Goal: Communication & Community: Answer question/provide support

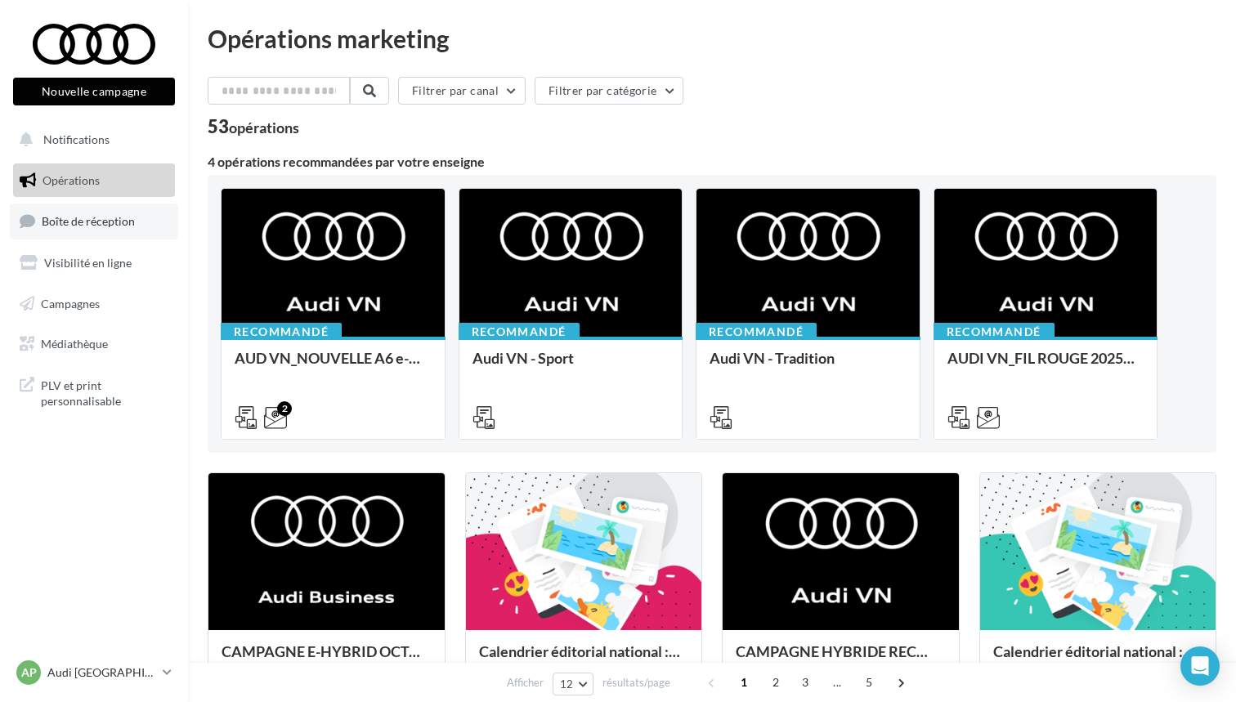
click at [74, 220] on span "Boîte de réception" at bounding box center [88, 221] width 93 height 14
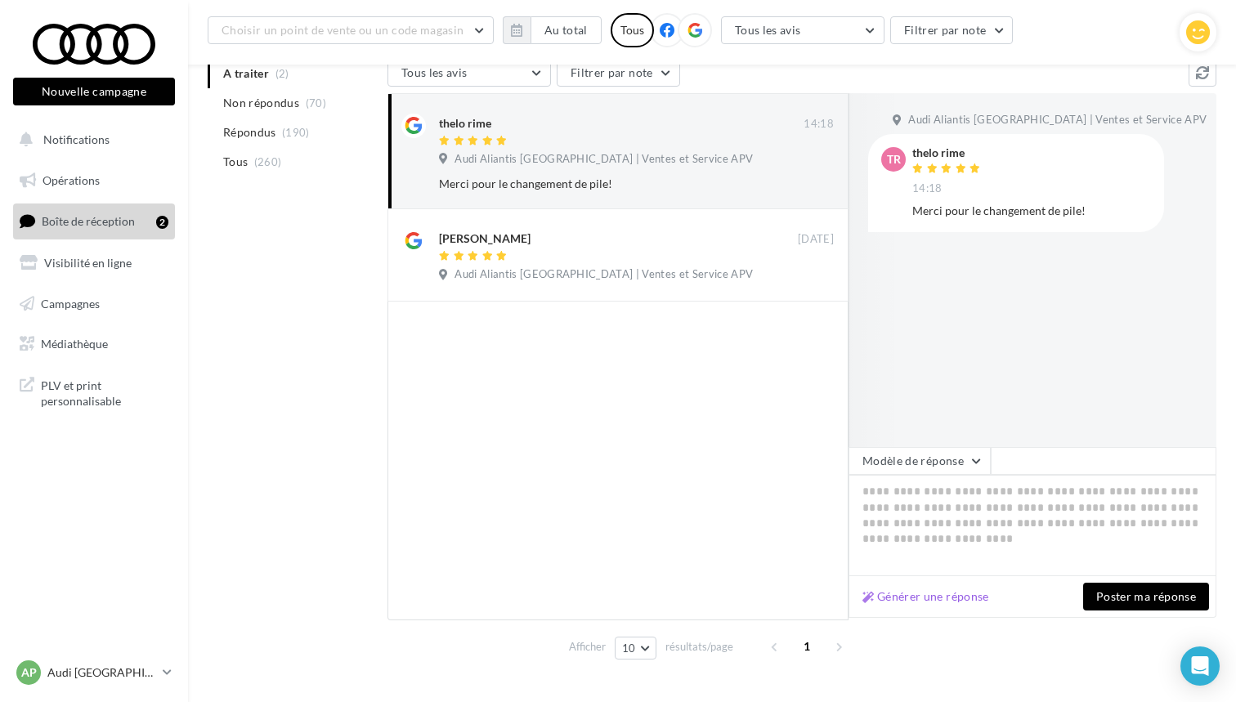
scroll to position [182, 0]
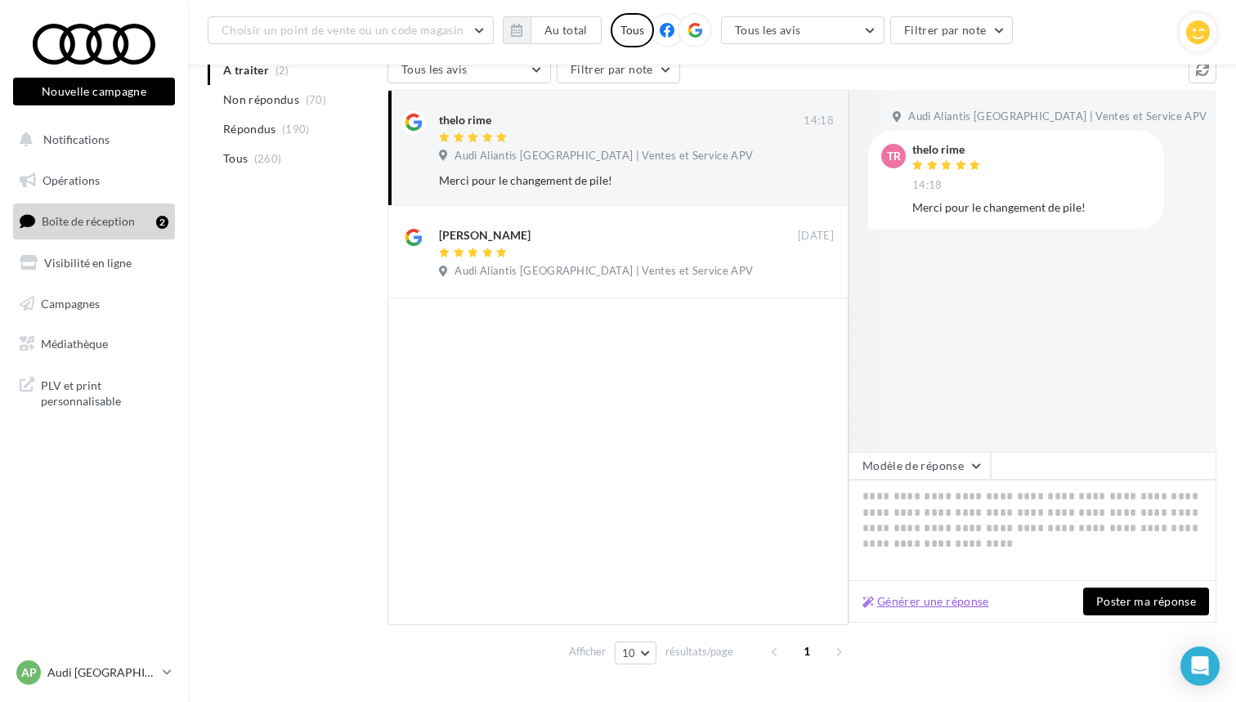
click at [967, 606] on button "Générer une réponse" at bounding box center [926, 602] width 140 height 20
type textarea "**********"
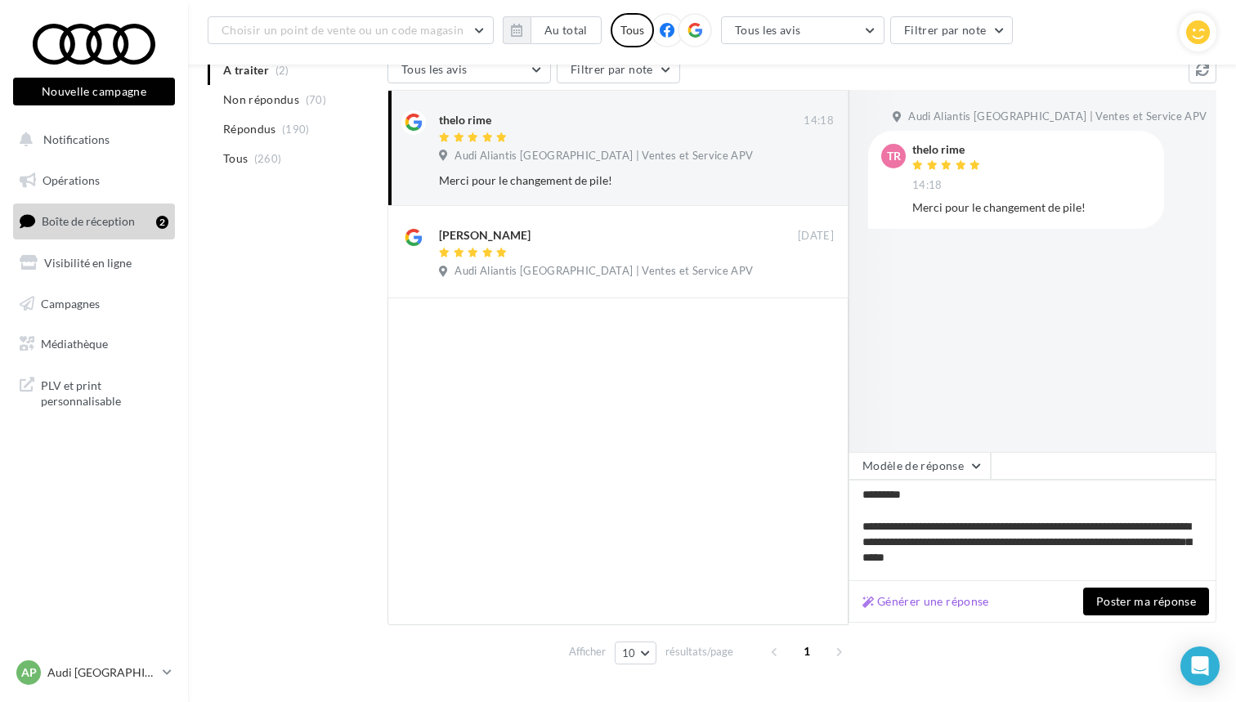
click at [1133, 608] on button "Poster ma réponse" at bounding box center [1146, 602] width 126 height 28
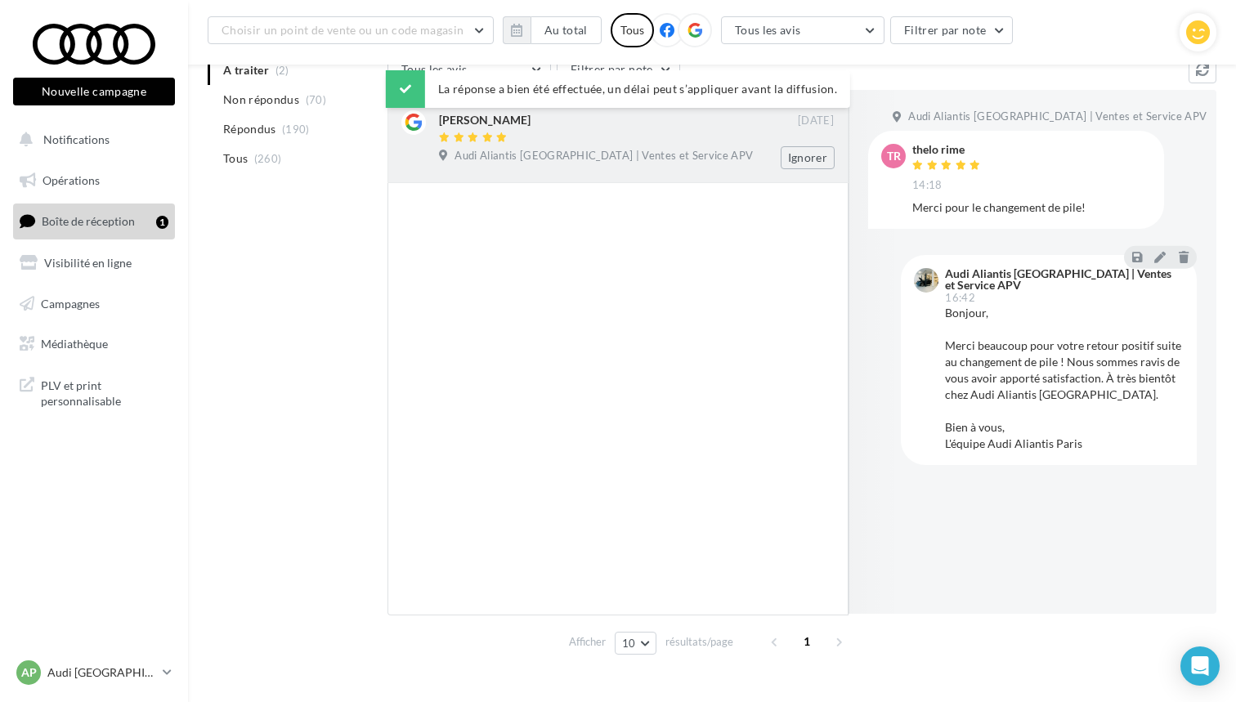
click at [747, 157] on div "Audi Aliantis [GEOGRAPHIC_DATA] | Ventes et Service APV" at bounding box center [636, 158] width 395 height 18
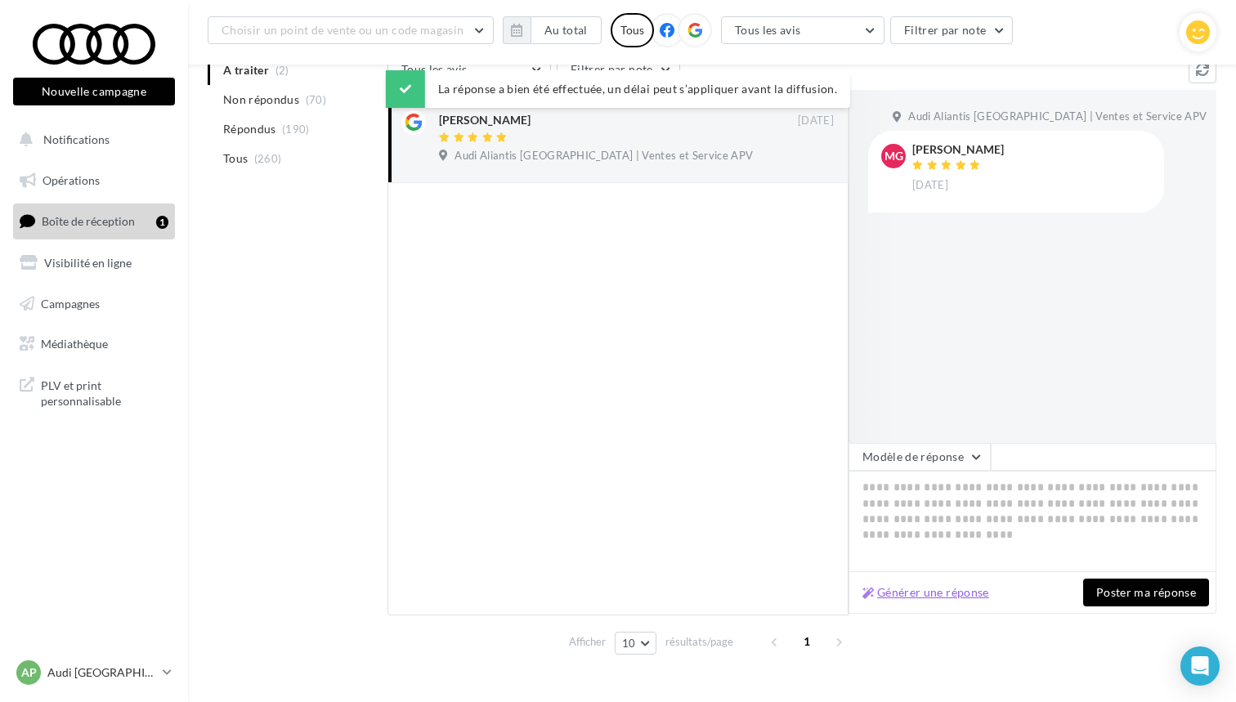
click at [956, 595] on button "Générer une réponse" at bounding box center [926, 593] width 140 height 20
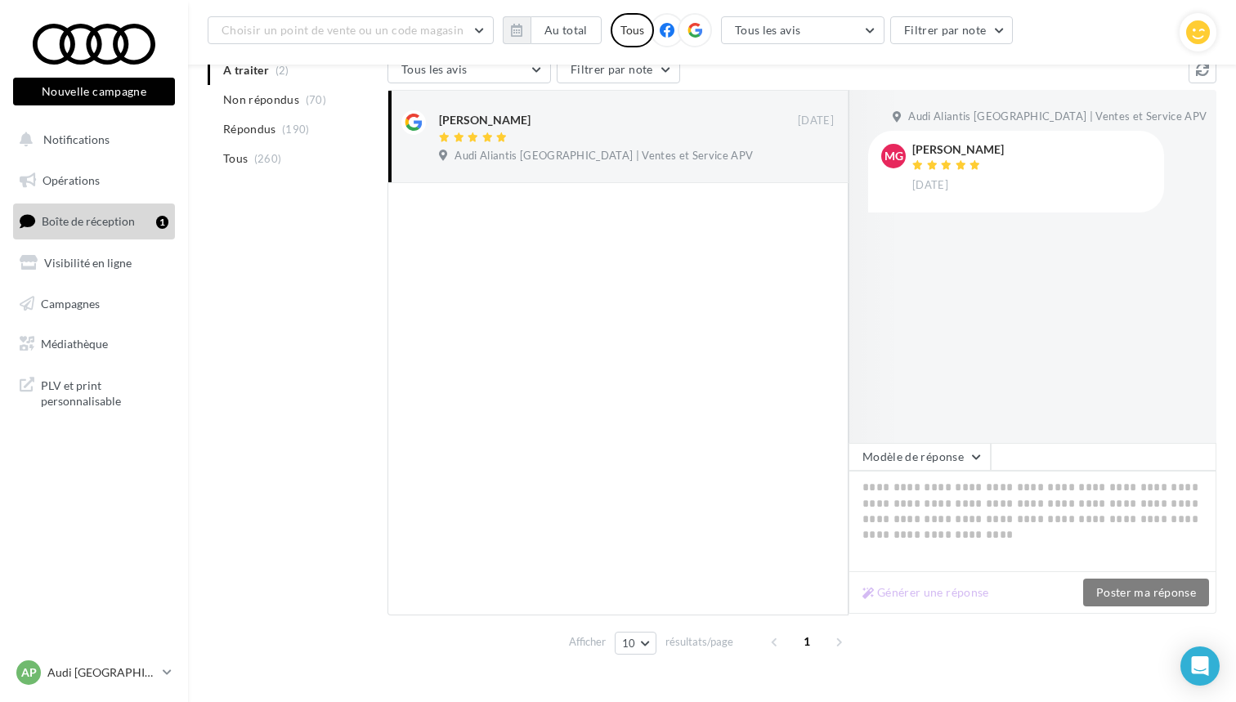
type textarea "**********"
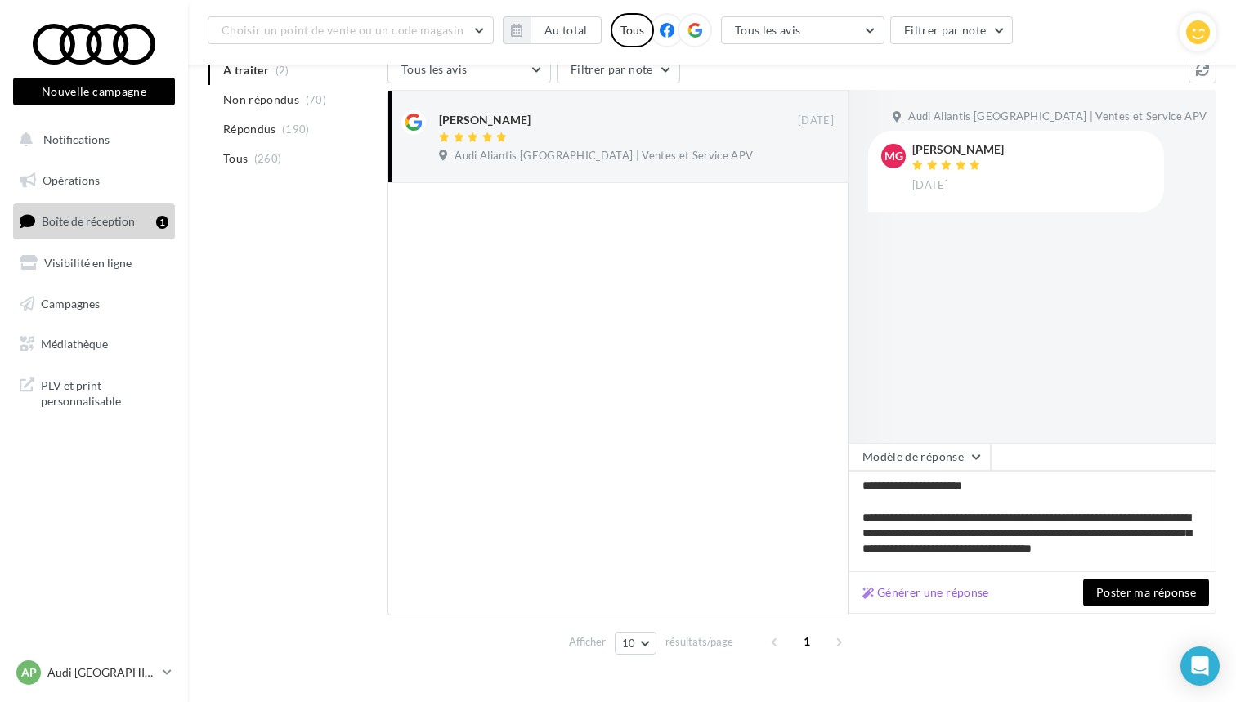
click at [1118, 590] on button "Poster ma réponse" at bounding box center [1146, 593] width 126 height 28
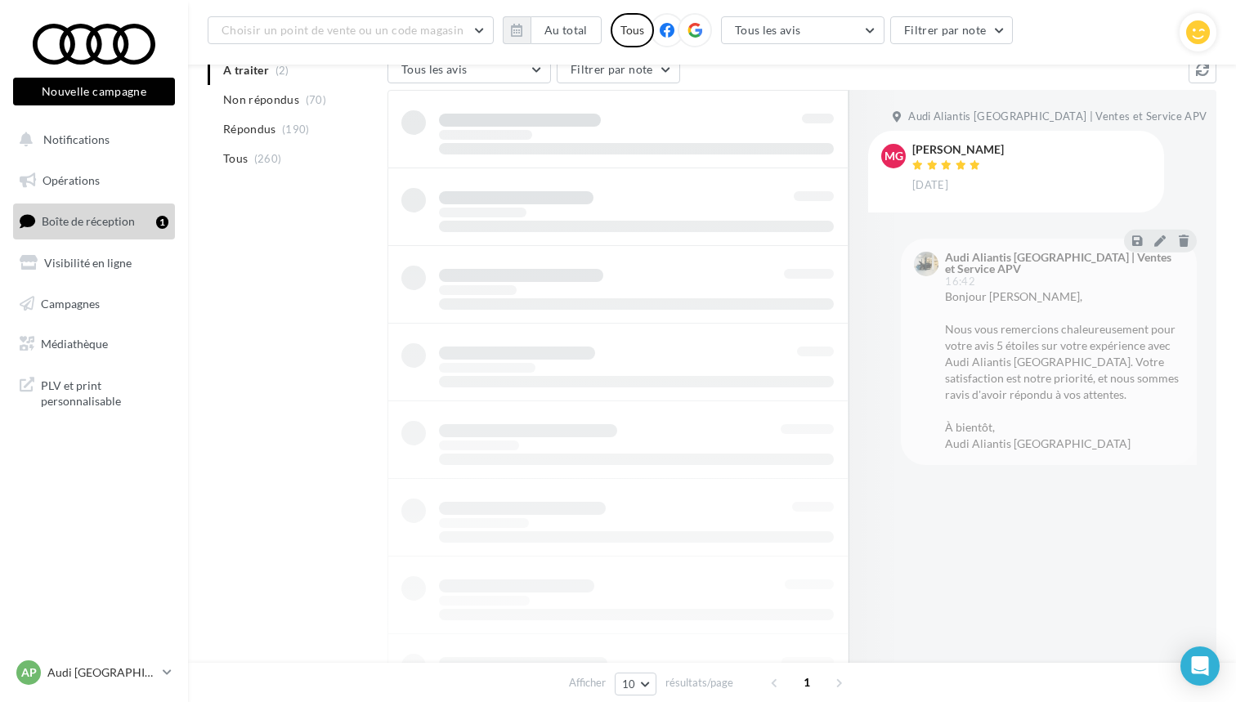
scroll to position [26, 0]
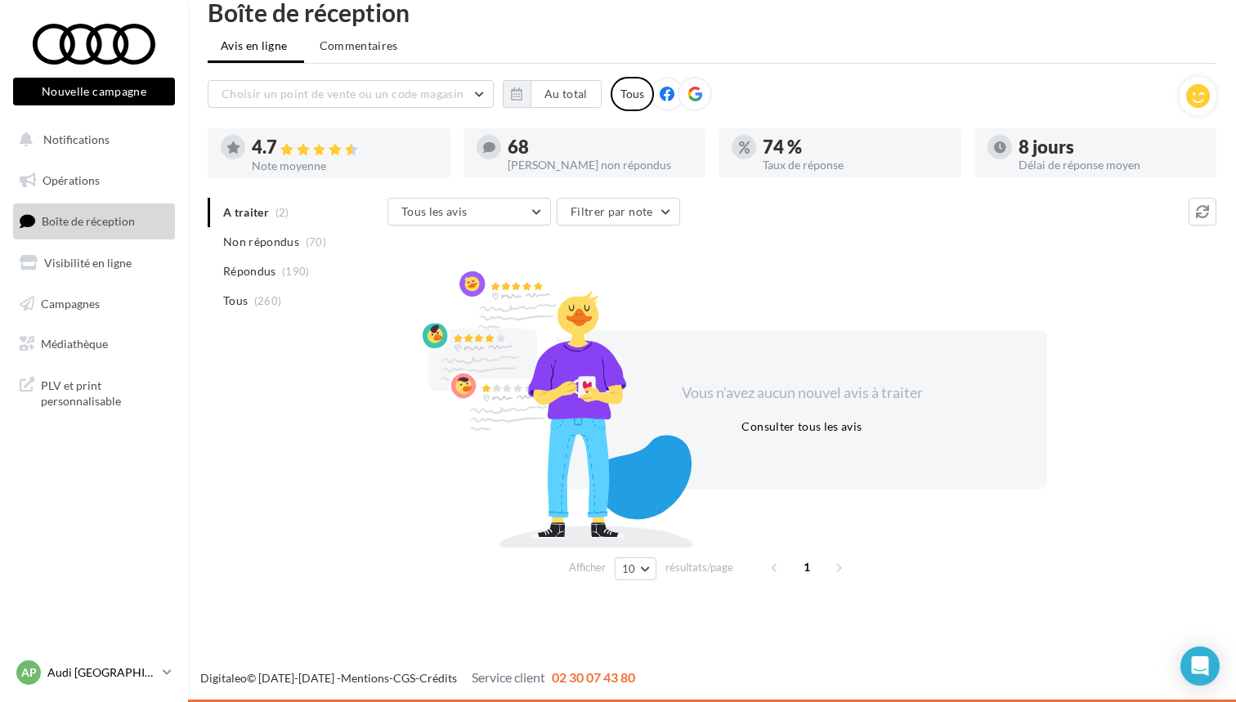
click at [131, 681] on div "AP Audi PARIS 15 audi-pari-gest" at bounding box center [86, 673] width 140 height 25
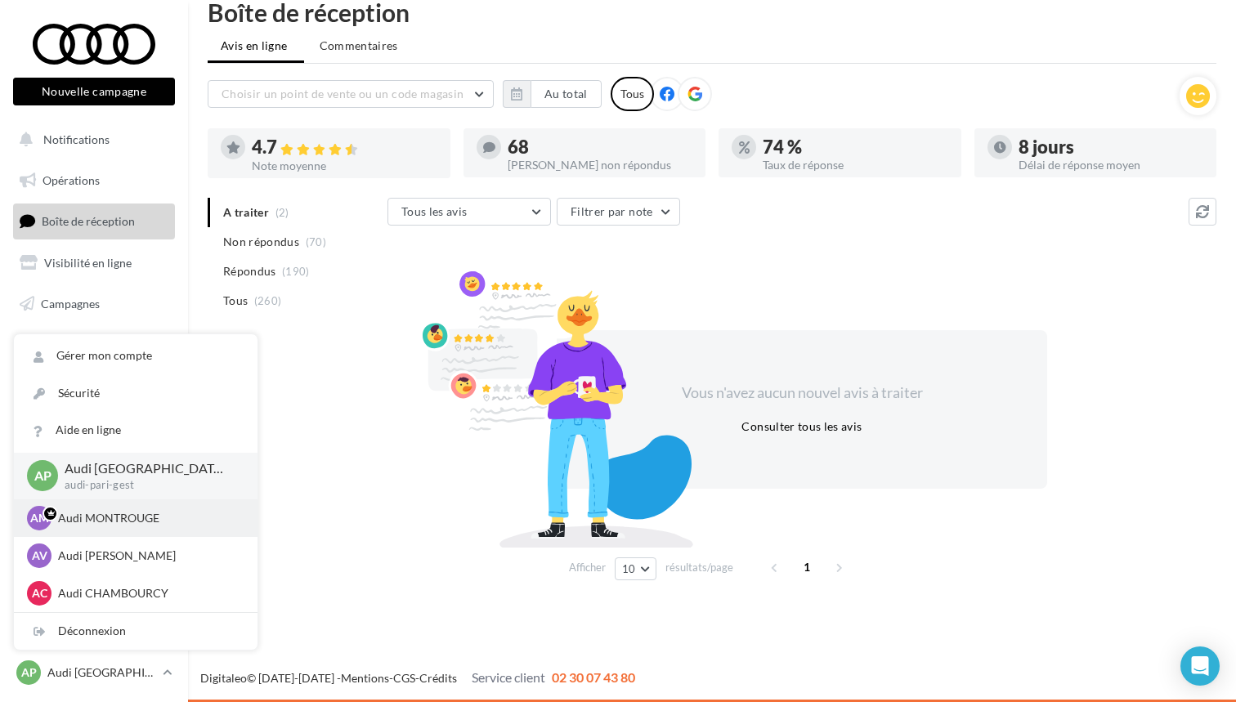
click at [96, 514] on p "Audi MONTROUGE" at bounding box center [148, 518] width 180 height 16
